Goal: Information Seeking & Learning: Learn about a topic

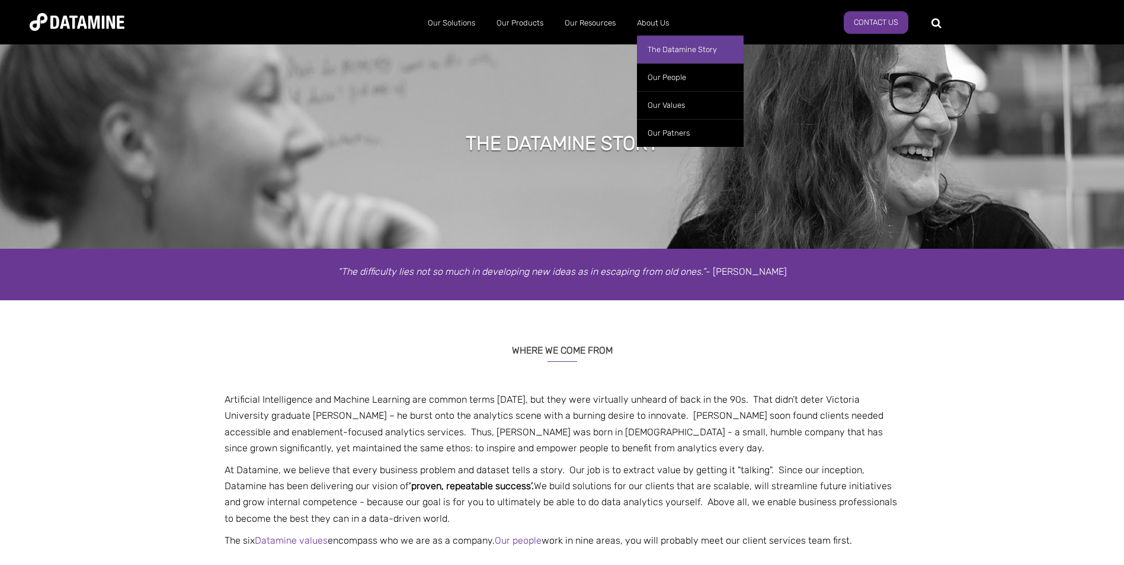
click at [679, 47] on link "The Datamine Story" at bounding box center [690, 50] width 107 height 28
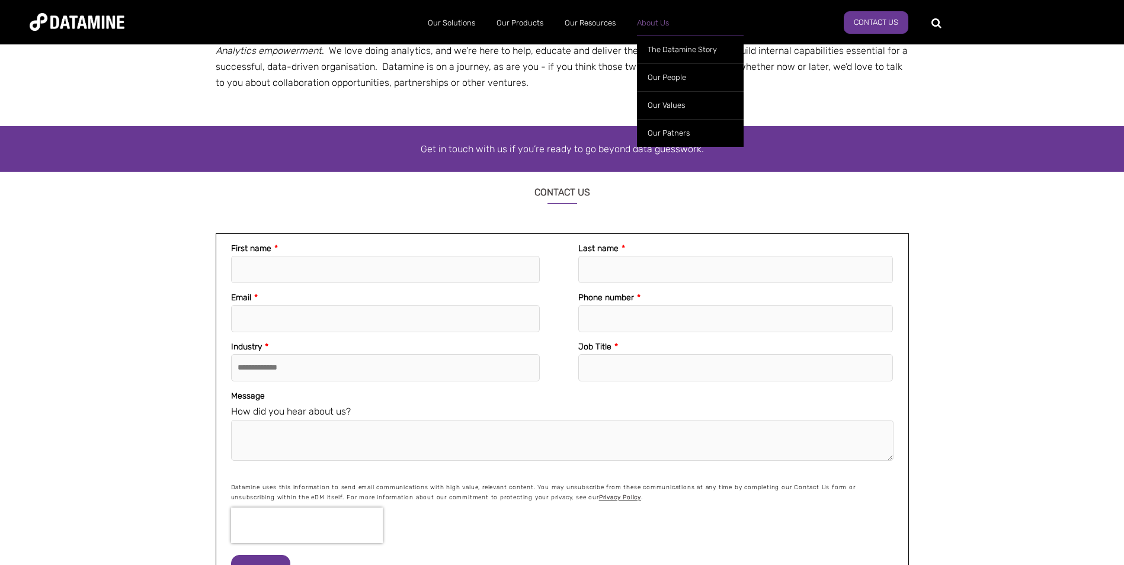
scroll to position [711, 0]
